Goal: Task Accomplishment & Management: Use online tool/utility

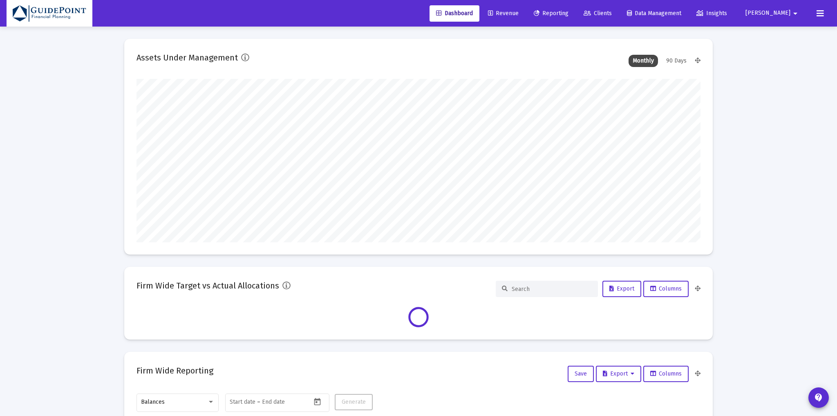
type input "[DATE]"
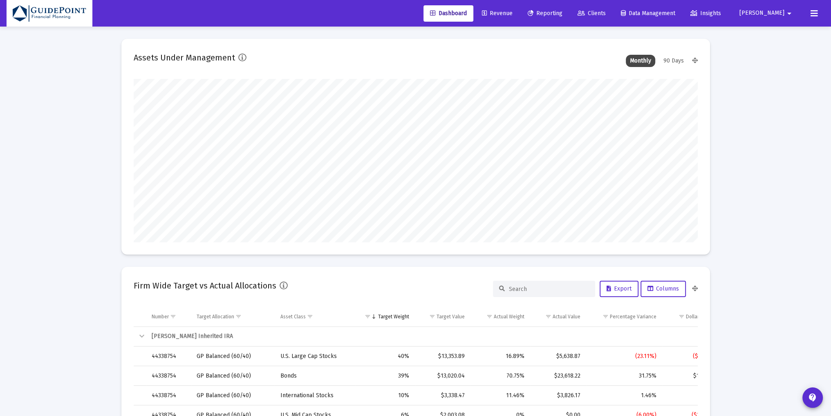
scroll to position [163, 264]
type input "[PERSON_NAME][EMAIL_ADDRESS][DOMAIN_NAME]"
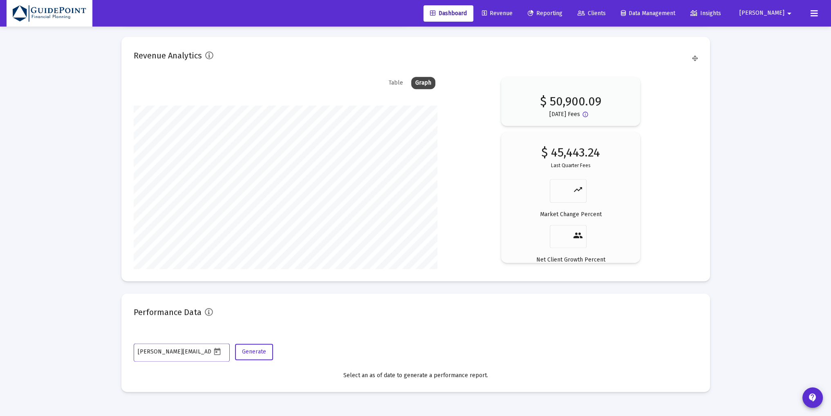
click at [606, 13] on span "Clients" at bounding box center [591, 13] width 28 height 7
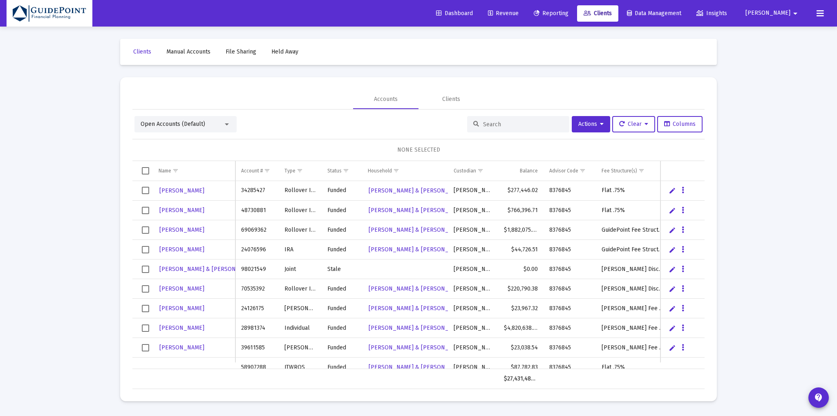
click at [213, 123] on div "Open Accounts (Default)" at bounding box center [182, 124] width 83 height 8
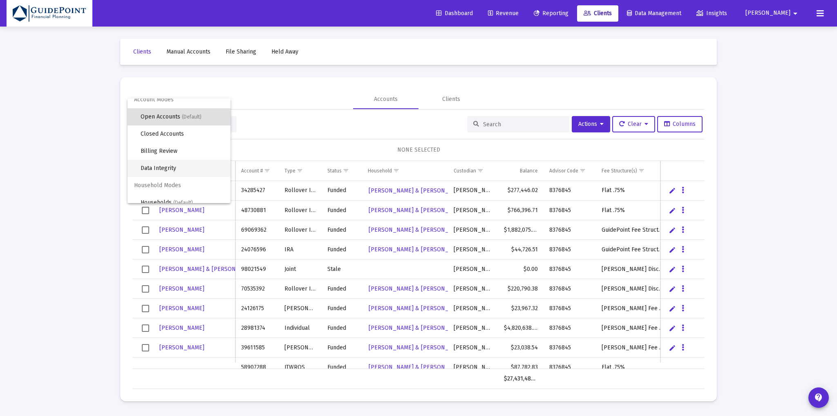
scroll to position [15, 0]
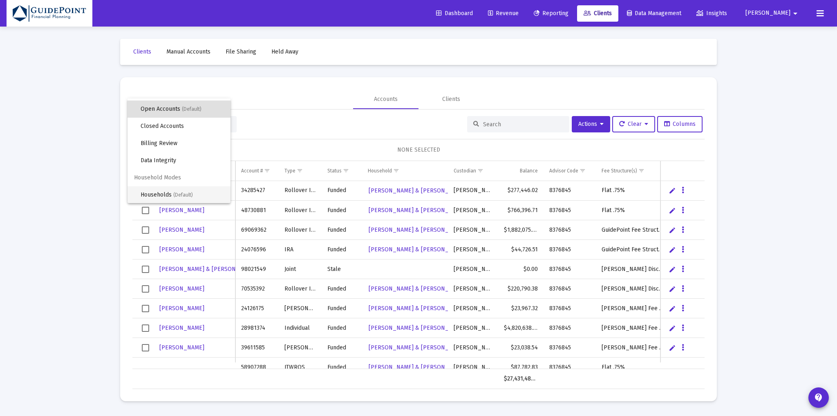
click at [185, 197] on span "Households (Default)" at bounding box center [182, 194] width 83 height 17
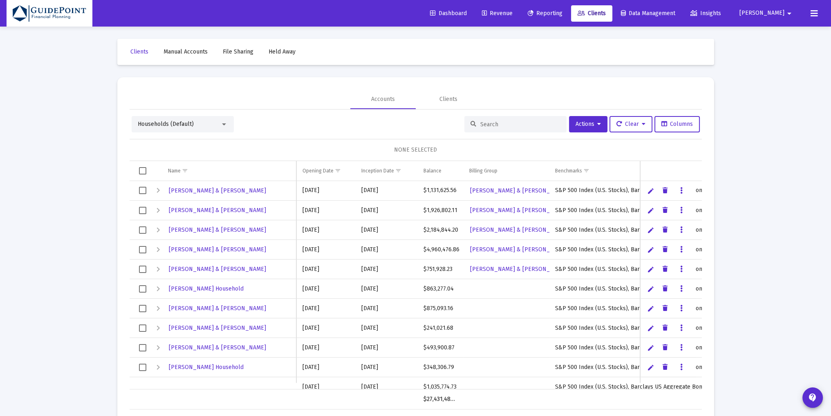
click at [499, 119] on div at bounding box center [515, 124] width 102 height 16
click at [480, 121] on input at bounding box center [520, 124] width 80 height 7
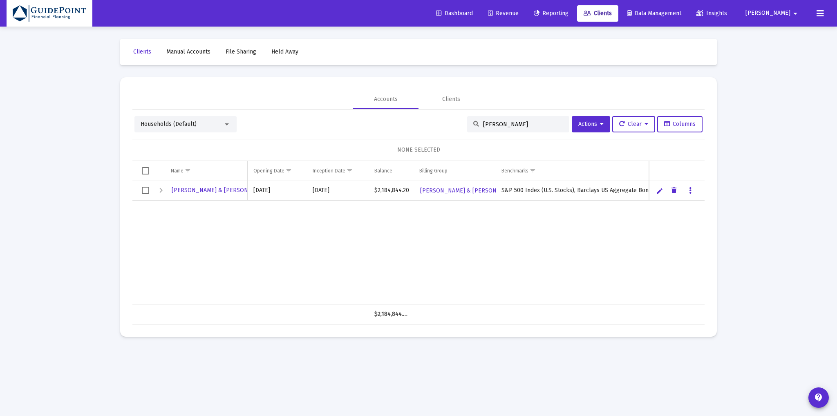
type input "[PERSON_NAME]"
click at [145, 191] on span "Select row" at bounding box center [145, 190] width 7 height 7
click at [601, 123] on button "Actions" at bounding box center [591, 124] width 38 height 16
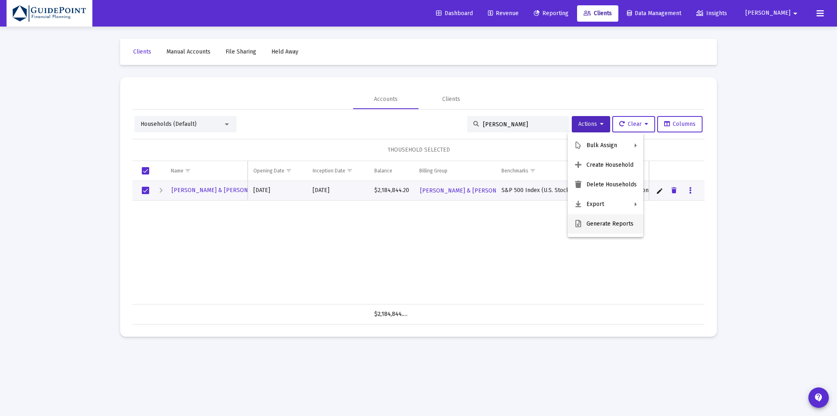
click at [590, 222] on button "Generate Reports" at bounding box center [606, 224] width 76 height 20
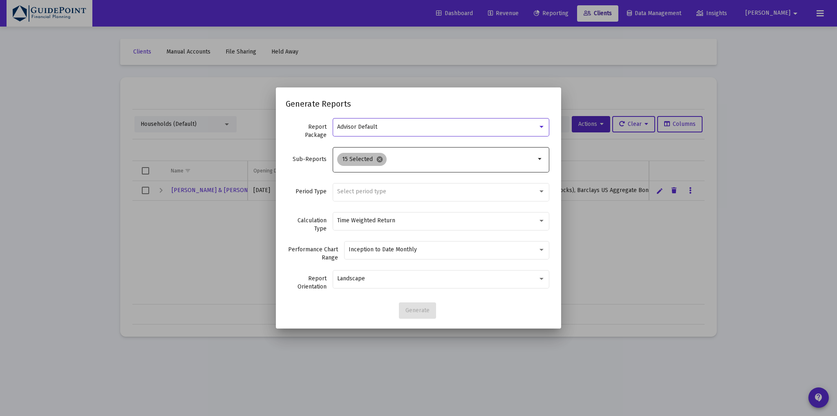
click at [380, 161] on mat-icon "cancel" at bounding box center [379, 159] width 7 height 7
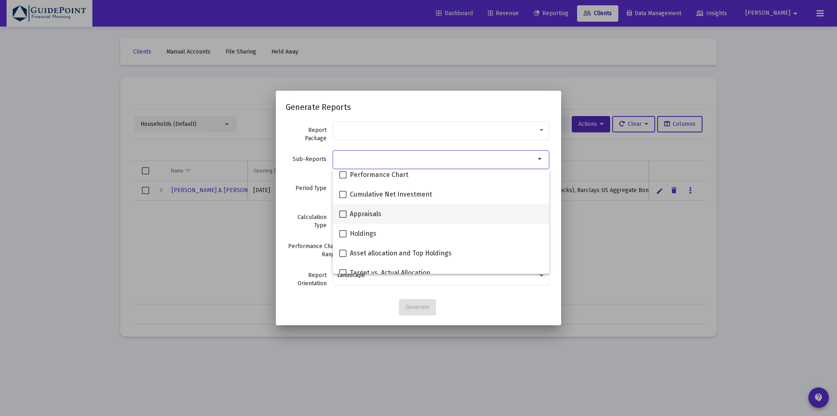
scroll to position [122, 0]
click at [374, 212] on span "Appraisals" at bounding box center [365, 214] width 31 height 10
click at [343, 217] on input "Appraisals" at bounding box center [342, 217] width 0 height 0
checkbox input "true"
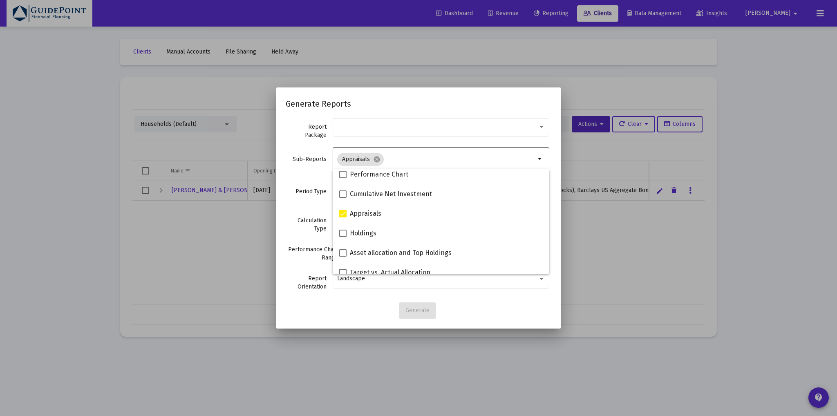
click at [291, 219] on label "Calculation Type" at bounding box center [306, 225] width 41 height 16
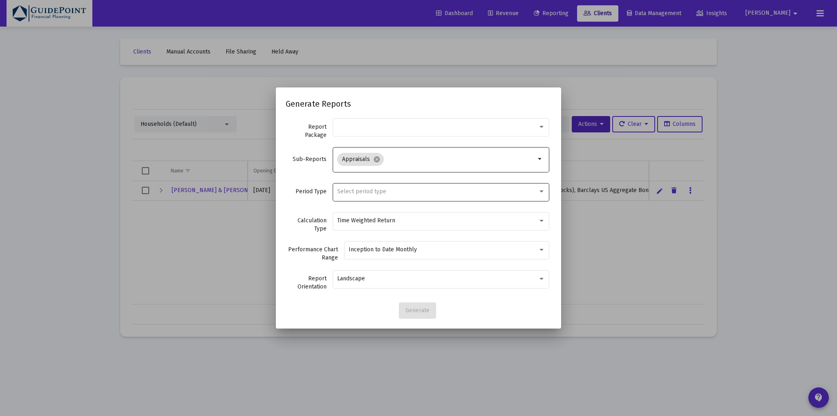
click at [348, 193] on span "Select period type" at bounding box center [361, 191] width 49 height 7
click at [351, 192] on span "Standard Period (Monthly/Quarterly)" at bounding box center [441, 191] width 208 height 17
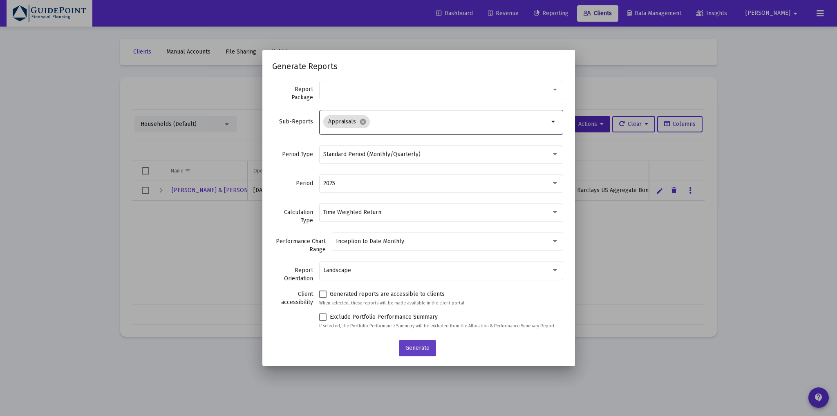
click at [411, 348] on span "Generate" at bounding box center [417, 347] width 24 height 7
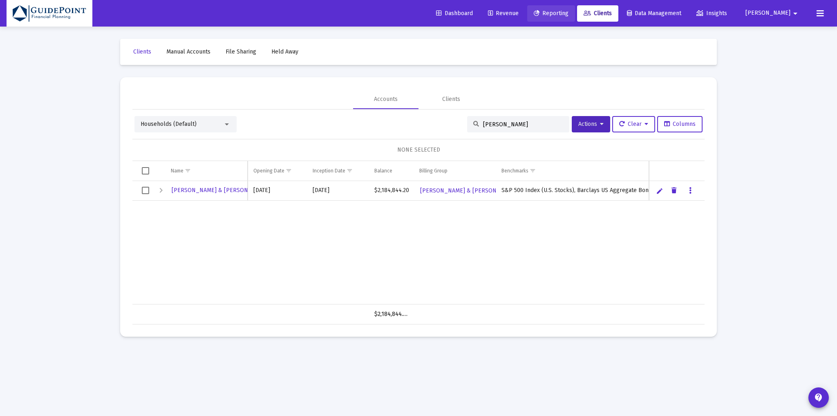
click at [568, 13] on span "Reporting" at bounding box center [551, 13] width 35 height 7
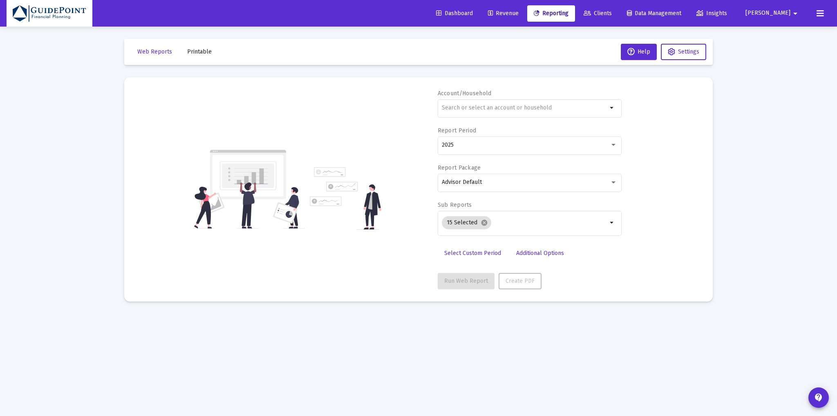
click at [196, 49] on span "Printable" at bounding box center [199, 51] width 25 height 7
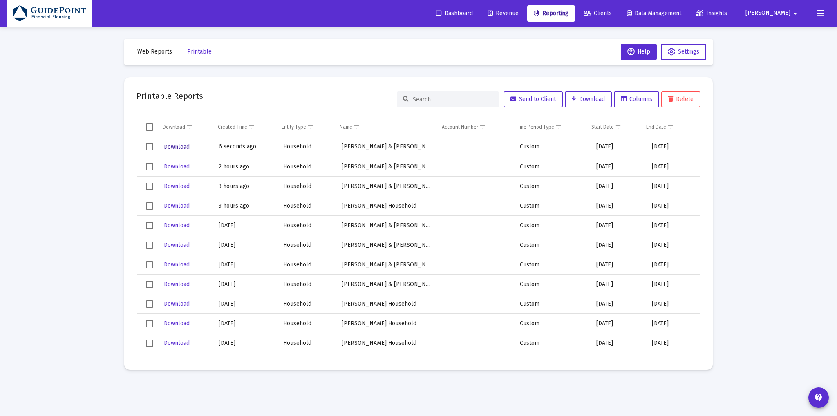
click at [174, 146] on span "Download" at bounding box center [177, 146] width 26 height 7
click at [186, 146] on span "Download" at bounding box center [177, 146] width 26 height 7
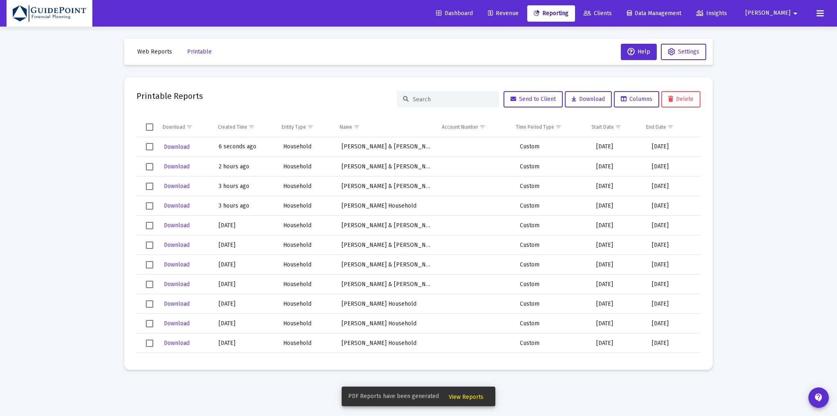
click at [518, 13] on span "Revenue" at bounding box center [503, 13] width 31 height 7
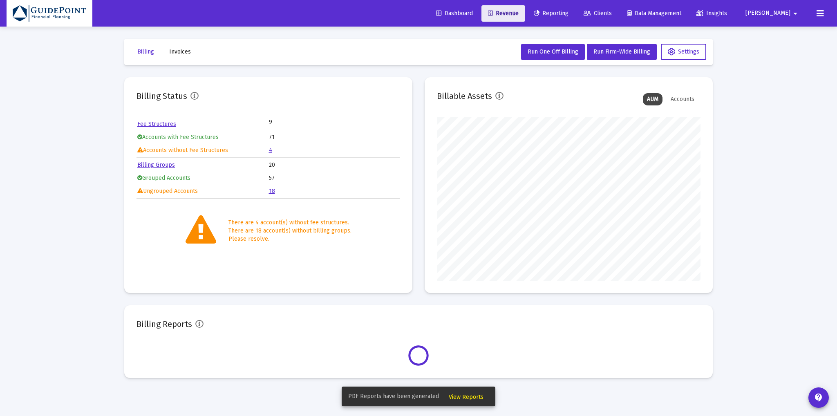
scroll to position [163, 264]
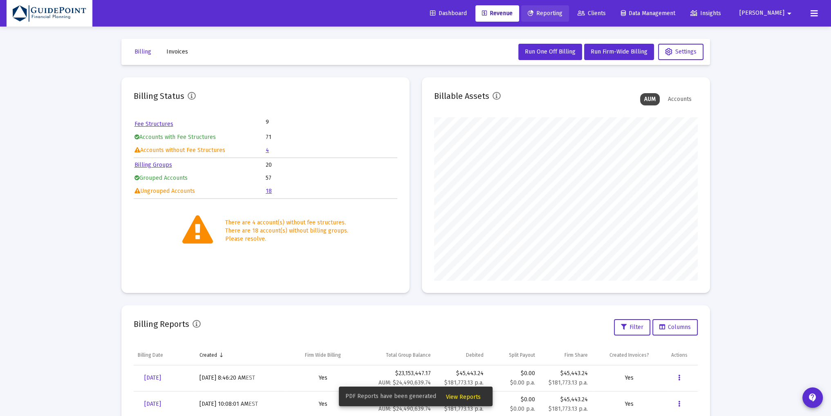
click at [562, 12] on span "Reporting" at bounding box center [544, 13] width 35 height 7
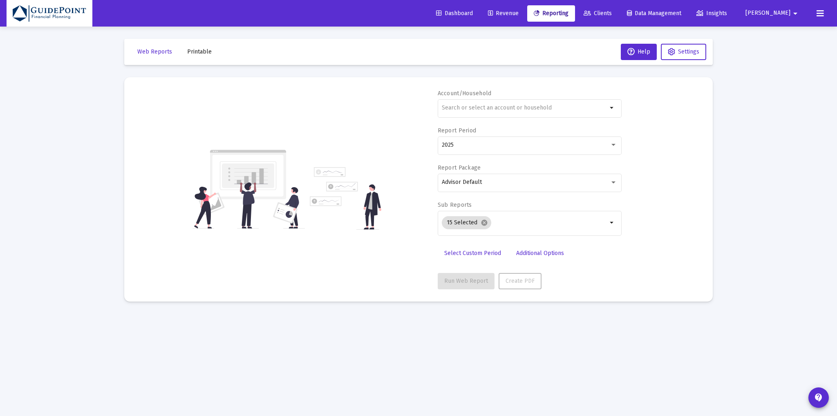
drag, startPoint x: 773, startPoint y: 74, endPoint x: 769, endPoint y: 71, distance: 5.5
click at [773, 74] on div "Loading... Web Reports Printable Help Settings Account/Household arrow_drop_dow…" at bounding box center [418, 208] width 837 height 416
click at [612, 14] on span "Clients" at bounding box center [597, 13] width 28 height 7
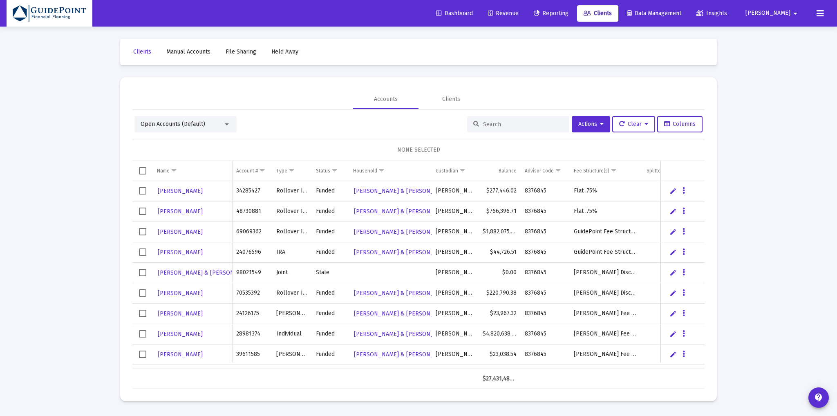
click at [190, 127] on span "Open Accounts (Default)" at bounding box center [173, 124] width 65 height 7
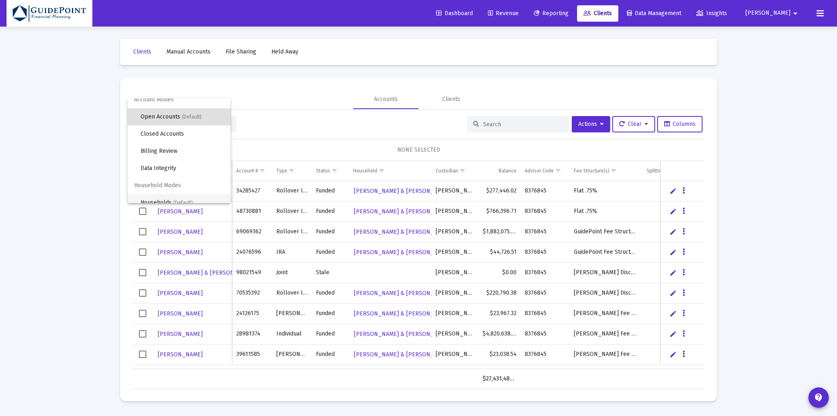
scroll to position [15, 0]
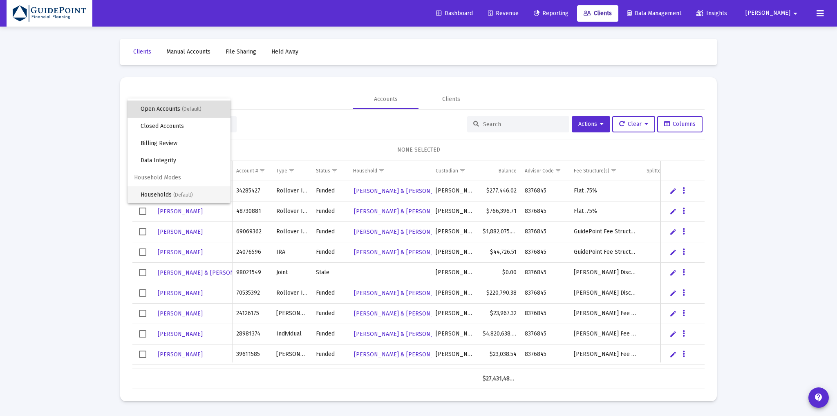
click at [162, 193] on span "Households (Default)" at bounding box center [182, 194] width 83 height 17
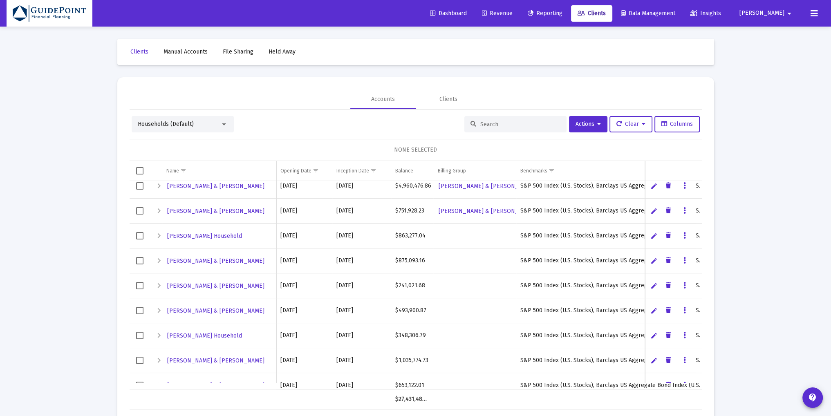
scroll to position [0, 0]
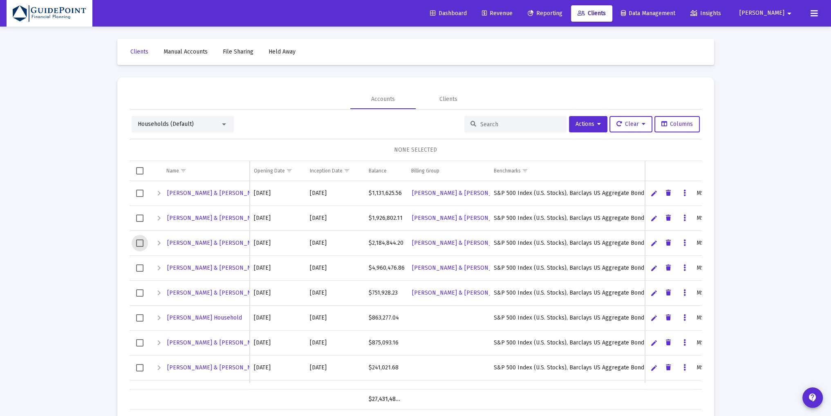
click at [139, 241] on span "Select row" at bounding box center [139, 242] width 7 height 7
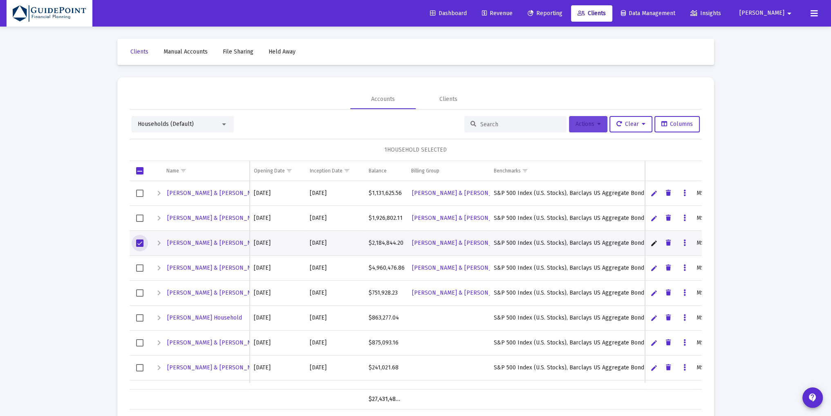
click at [587, 126] on span "Actions" at bounding box center [587, 124] width 25 height 7
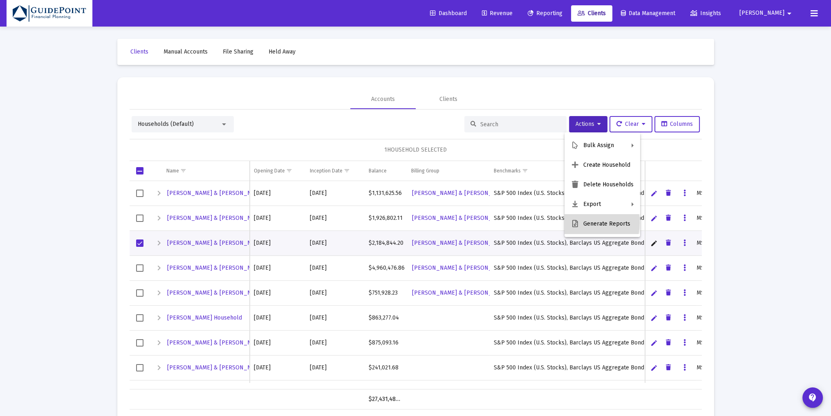
click at [579, 223] on button "Generate Reports" at bounding box center [602, 224] width 76 height 20
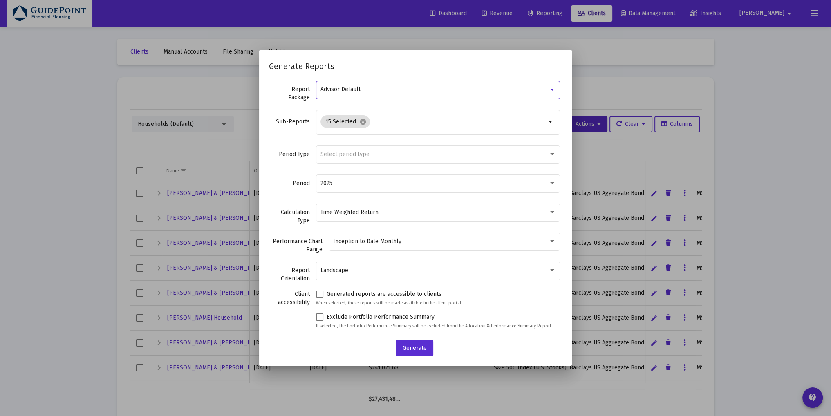
click at [374, 94] on div "Advisor Default" at bounding box center [437, 89] width 235 height 20
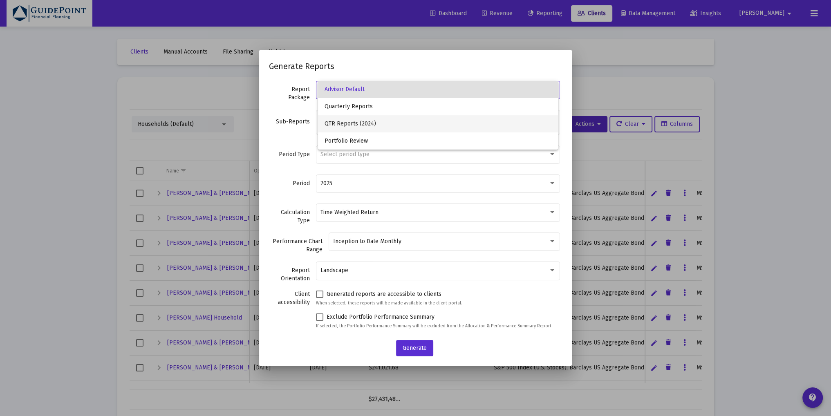
click at [362, 124] on span "QTR Reports (2024)" at bounding box center [437, 123] width 227 height 17
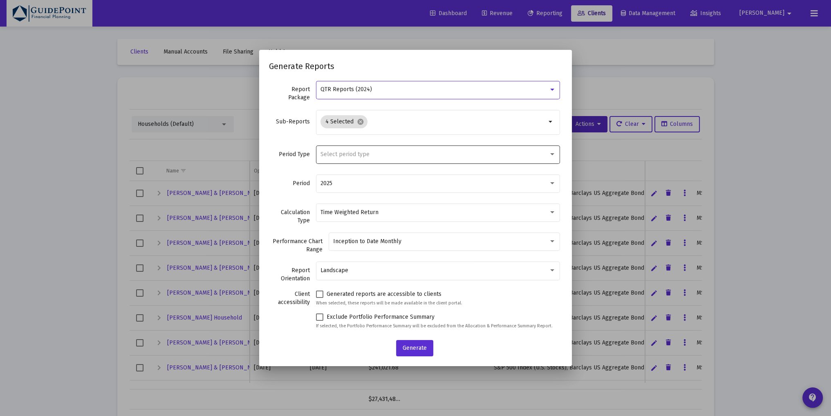
click at [349, 158] on div "Select period type" at bounding box center [437, 154] width 235 height 20
click at [353, 155] on span "Standard Period (Monthly/Quarterly)" at bounding box center [437, 153] width 227 height 17
click at [344, 180] on div "2025" at bounding box center [434, 183] width 228 height 7
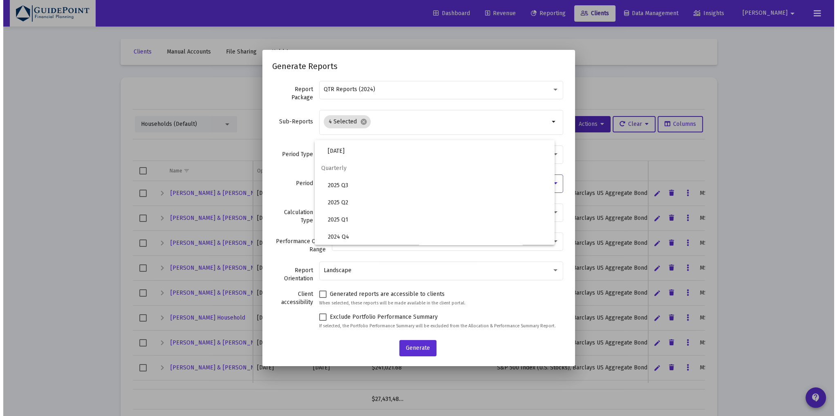
scroll to position [273, 0]
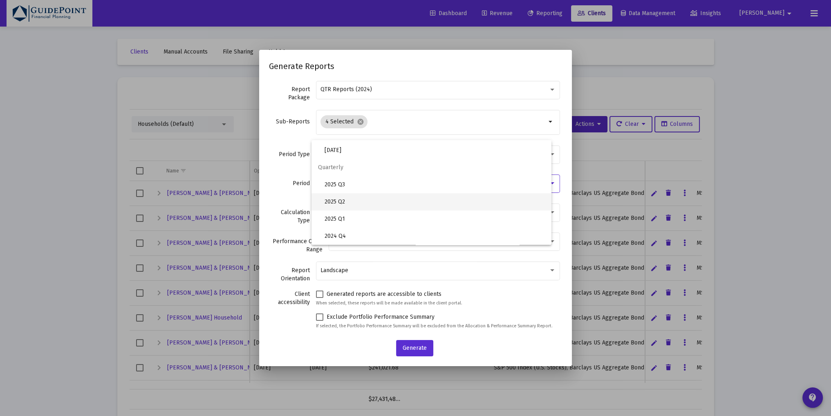
click at [343, 201] on span "2025 Q2" at bounding box center [434, 201] width 220 height 17
click at [292, 196] on div "Period 2025 Q2" at bounding box center [415, 187] width 293 height 29
click at [420, 346] on span "Generate" at bounding box center [414, 347] width 24 height 7
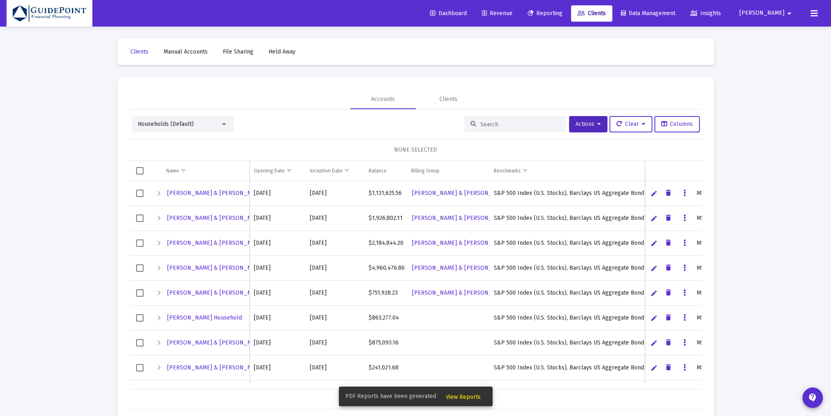
click at [476, 396] on span "View Reports" at bounding box center [463, 396] width 35 height 7
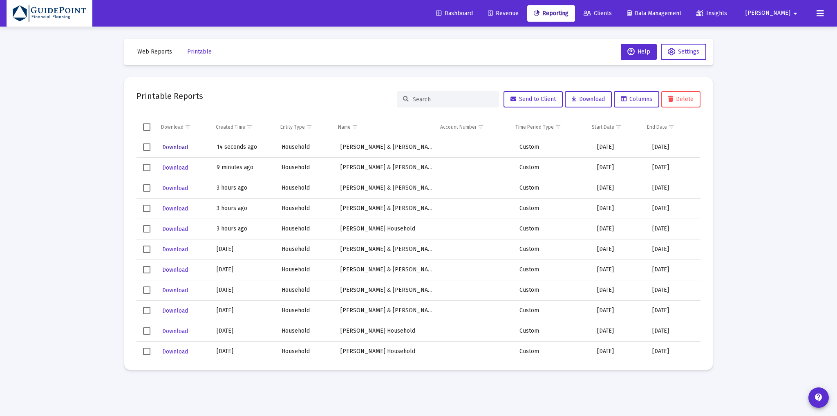
click at [170, 146] on span "Download" at bounding box center [175, 147] width 26 height 7
click at [612, 15] on span "Clients" at bounding box center [597, 13] width 28 height 7
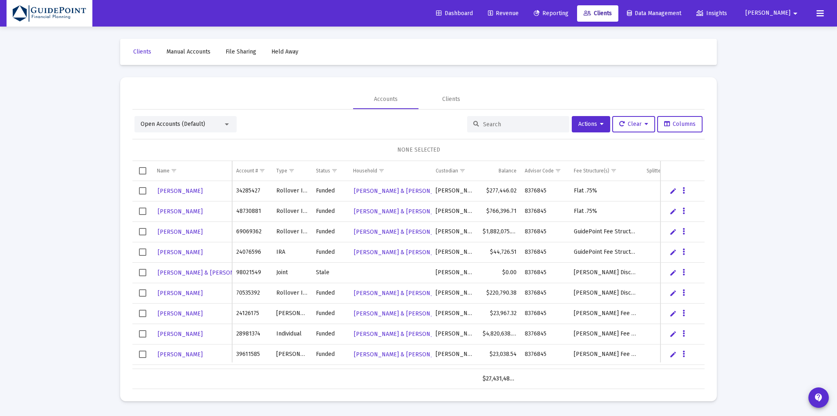
click at [186, 128] on div "Open Accounts (Default)" at bounding box center [182, 124] width 83 height 8
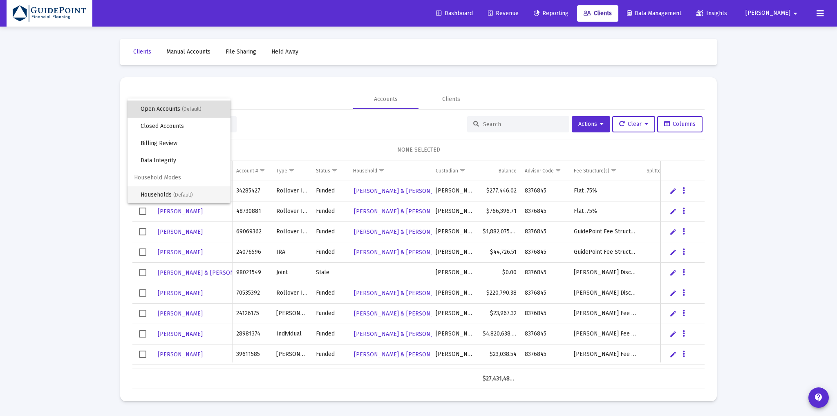
click at [164, 193] on span "Households (Default)" at bounding box center [182, 194] width 83 height 17
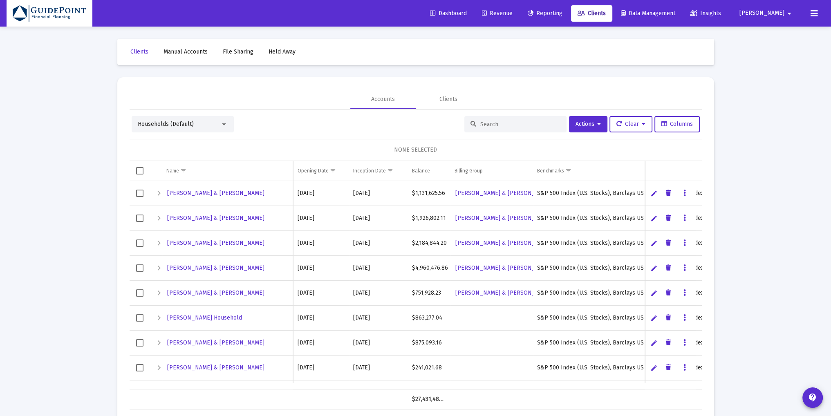
click at [482, 125] on input at bounding box center [520, 124] width 80 height 7
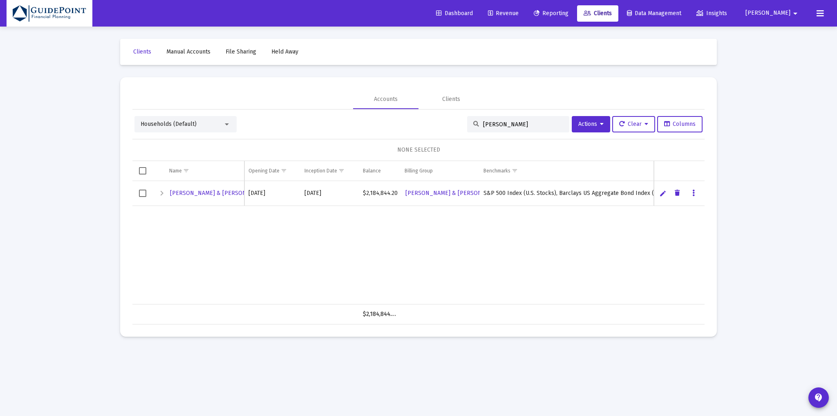
type input "[PERSON_NAME]"
click at [141, 192] on span "Select row" at bounding box center [142, 193] width 7 height 7
click at [601, 126] on button "Actions" at bounding box center [591, 124] width 38 height 16
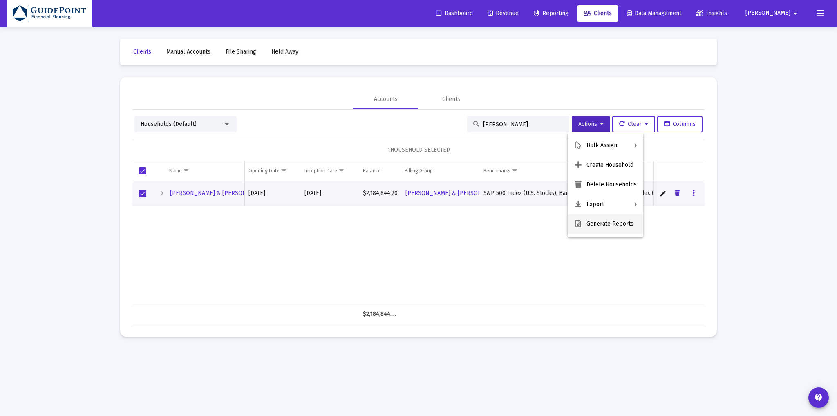
click at [595, 221] on button "Generate Reports" at bounding box center [606, 224] width 76 height 20
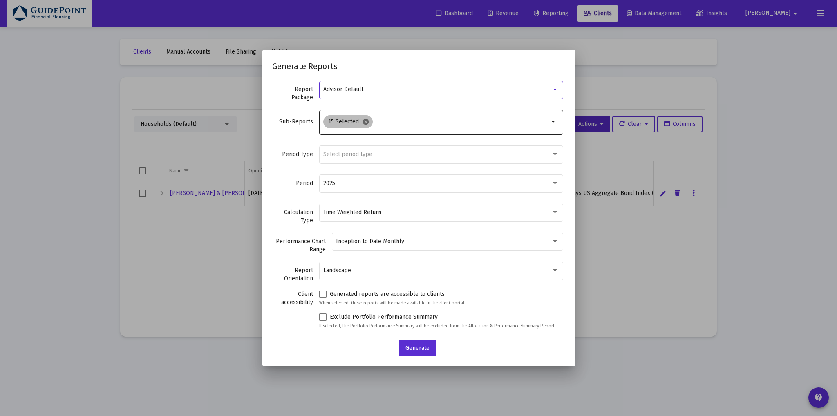
click at [369, 121] on mat-icon "cancel" at bounding box center [365, 121] width 7 height 7
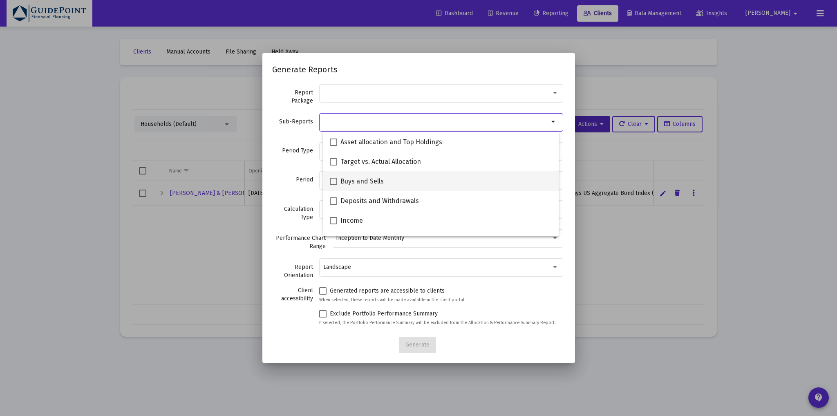
click at [356, 181] on span "Buys and Sells" at bounding box center [361, 182] width 43 height 10
click at [333, 185] on input "Buys and Sells" at bounding box center [333, 185] width 0 height 0
checkbox input "true"
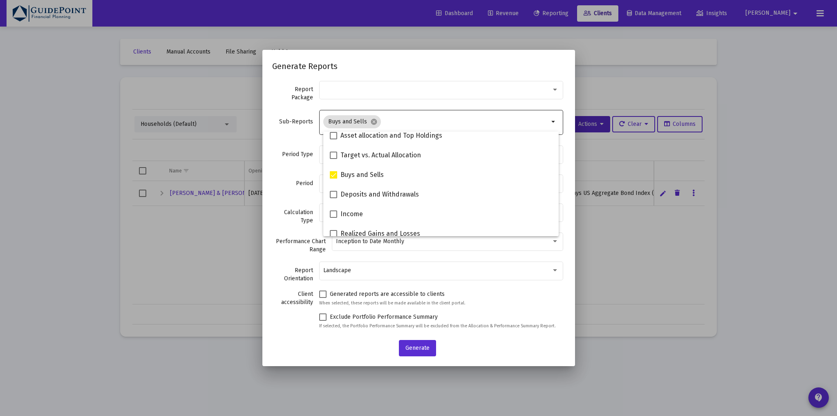
scroll to position [0, 0]
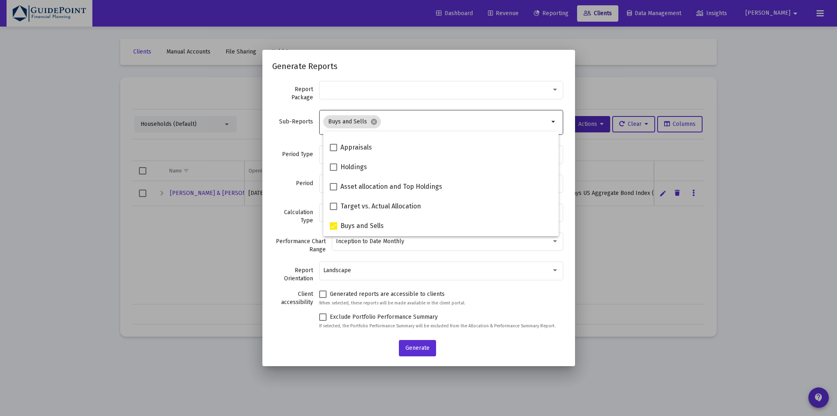
click at [294, 146] on div "Period Type Select period type" at bounding box center [418, 158] width 293 height 29
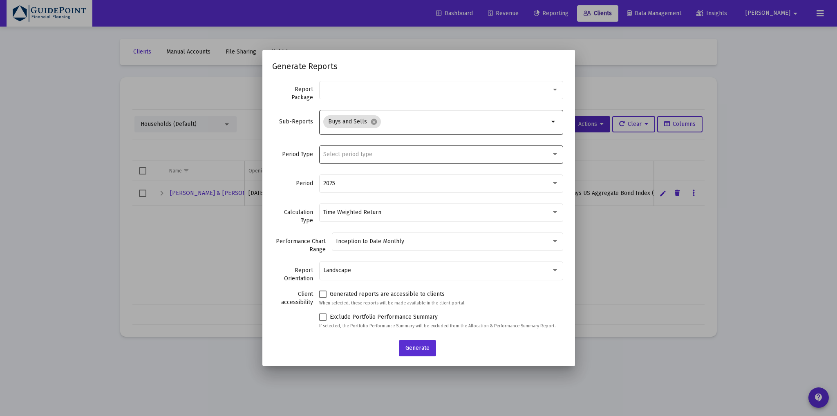
click at [344, 158] on div "Select period type" at bounding box center [440, 154] width 235 height 20
click at [346, 156] on span "Standard Period (Monthly/Quarterly)" at bounding box center [441, 153] width 227 height 17
click at [410, 350] on span "Generate" at bounding box center [417, 347] width 24 height 7
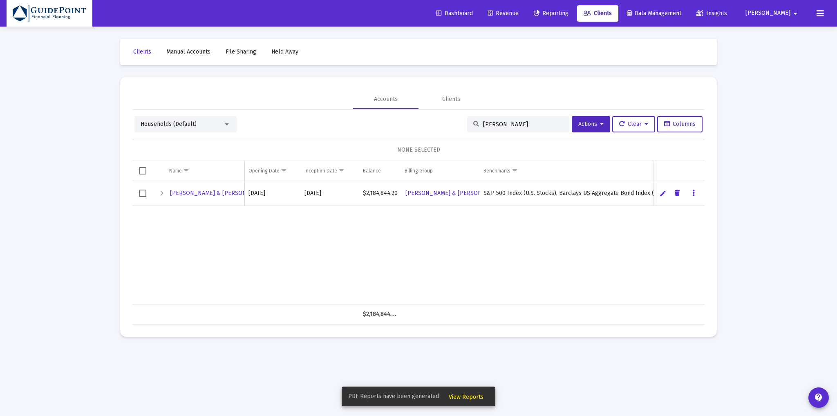
click at [449, 395] on span "View Reports" at bounding box center [466, 396] width 35 height 7
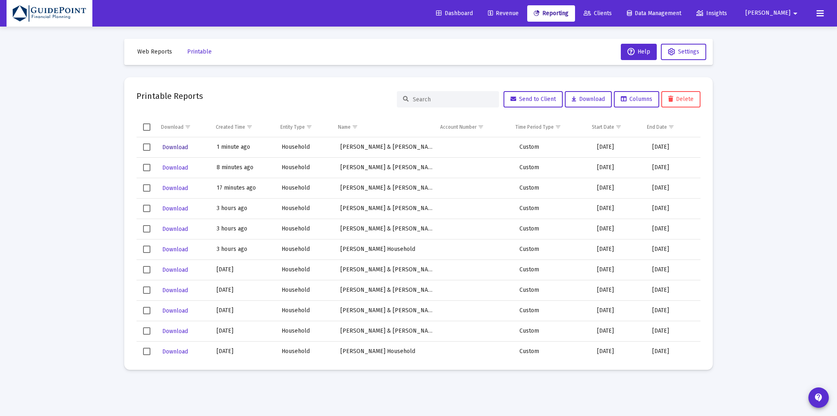
click at [171, 144] on span "Download" at bounding box center [175, 147] width 26 height 7
